Goal: Find specific page/section: Find specific page/section

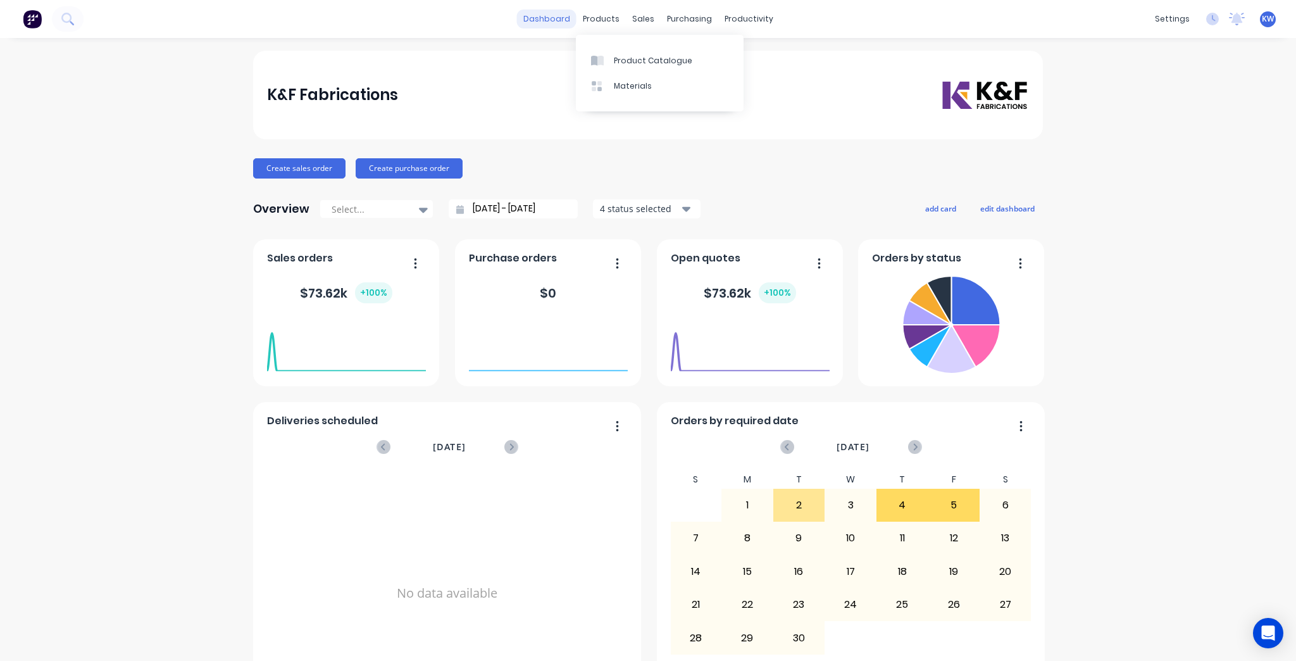
click at [539, 25] on link "dashboard" at bounding box center [546, 18] width 59 height 19
drag, startPoint x: 590, startPoint y: 22, endPoint x: 597, endPoint y: 30, distance: 10.7
click at [590, 22] on div "products" at bounding box center [601, 18] width 49 height 19
click at [646, 63] on div "Product Catalogue" at bounding box center [653, 60] width 78 height 11
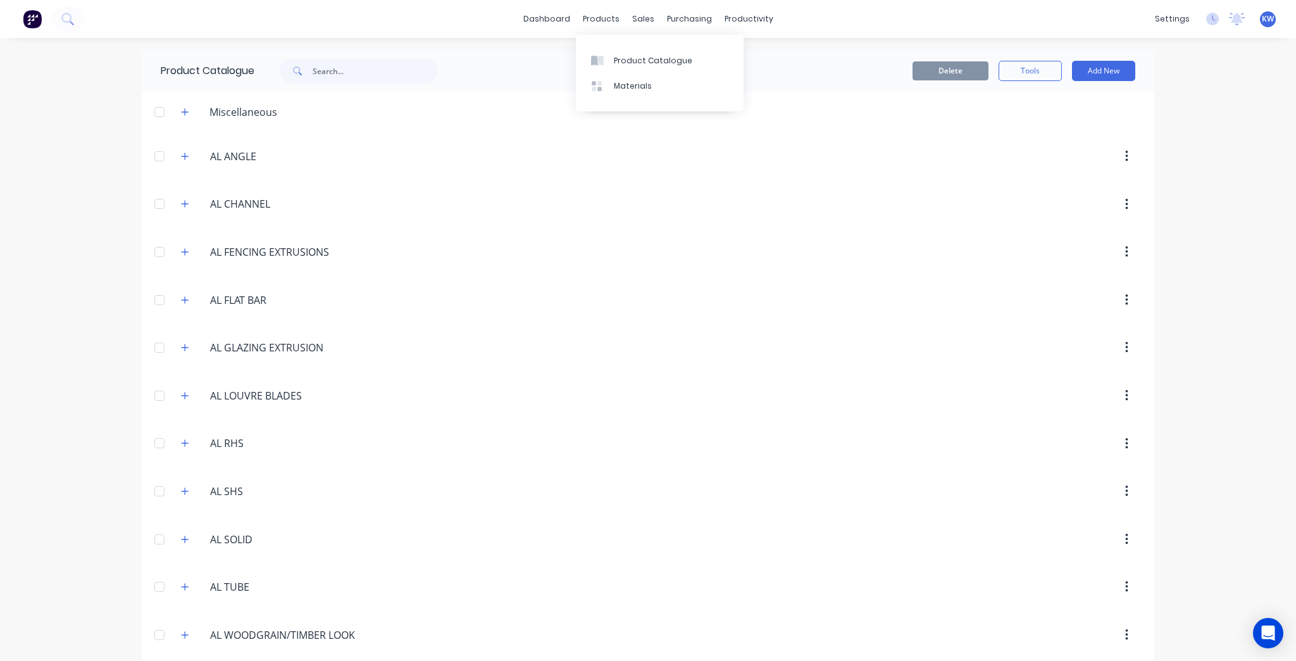
click at [621, 10] on div "products" at bounding box center [601, 18] width 49 height 19
click at [732, 25] on div "productivity" at bounding box center [748, 18] width 61 height 19
click at [777, 51] on link "Workflow" at bounding box center [794, 59] width 168 height 25
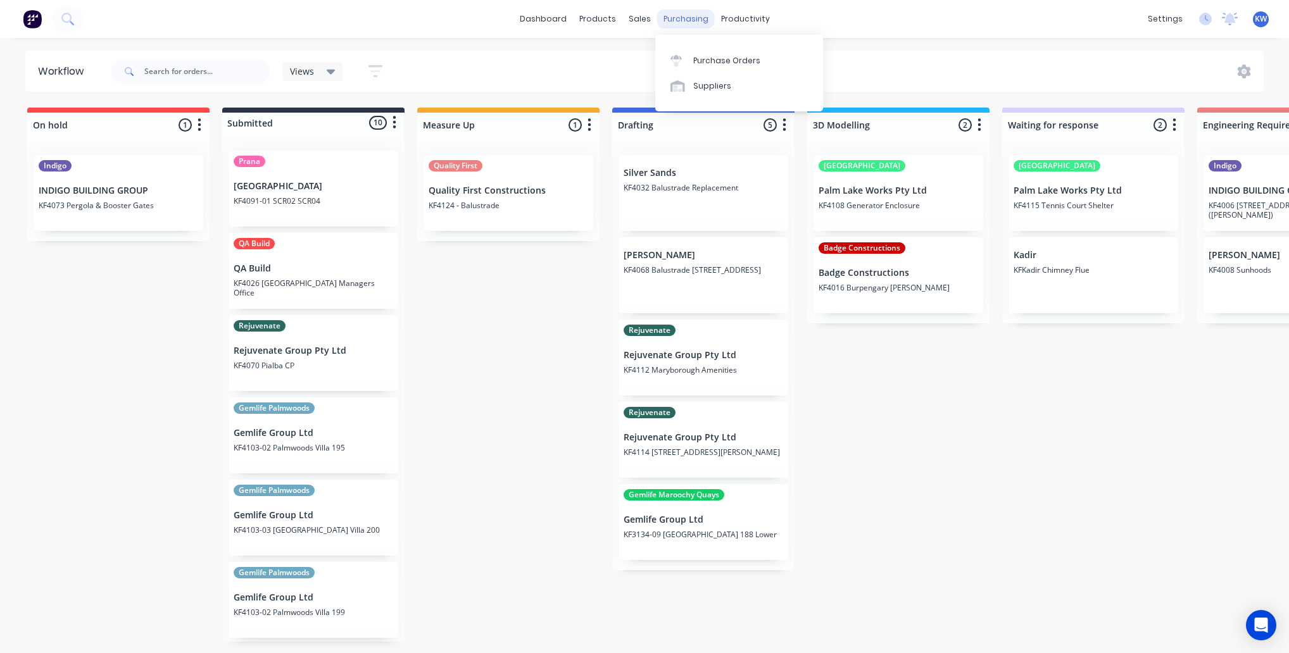
click at [674, 25] on div "purchasing" at bounding box center [686, 18] width 58 height 19
click at [682, 59] on div at bounding box center [679, 60] width 19 height 11
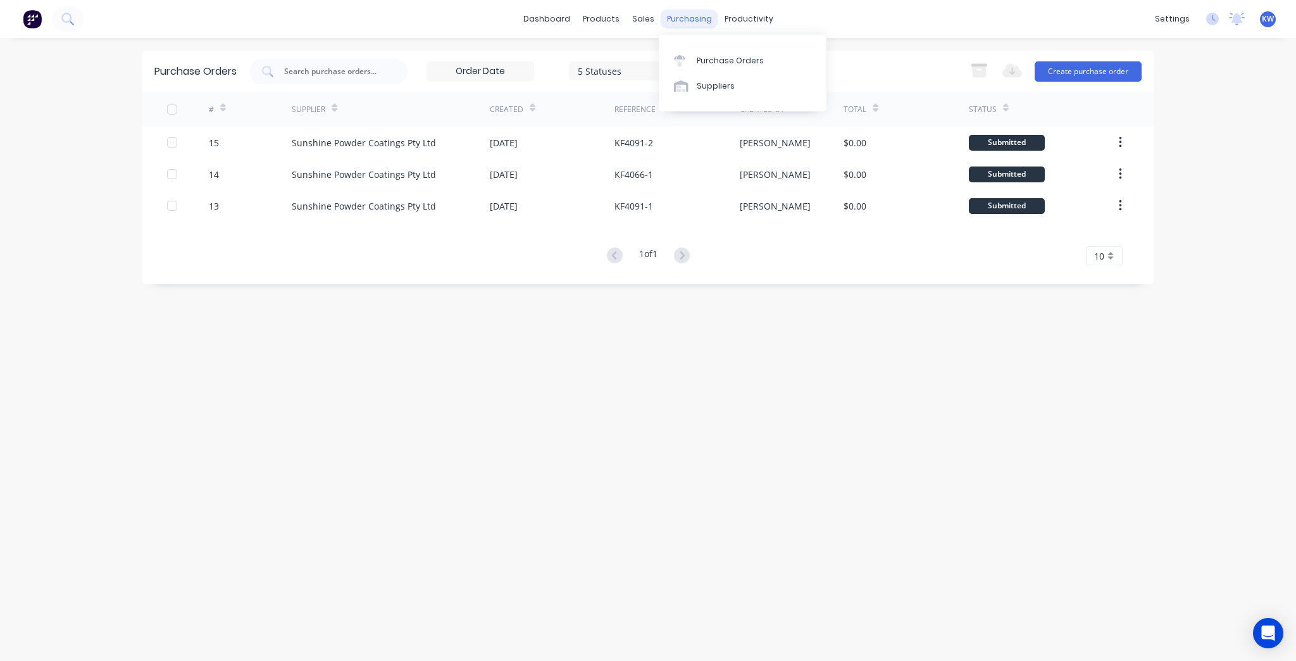
click at [691, 23] on div "purchasing" at bounding box center [690, 18] width 58 height 19
click at [711, 58] on div "Purchase Orders" at bounding box center [730, 60] width 67 height 11
click at [757, 61] on div "Purchase Orders" at bounding box center [730, 60] width 67 height 11
